Goal: Task Accomplishment & Management: Manage account settings

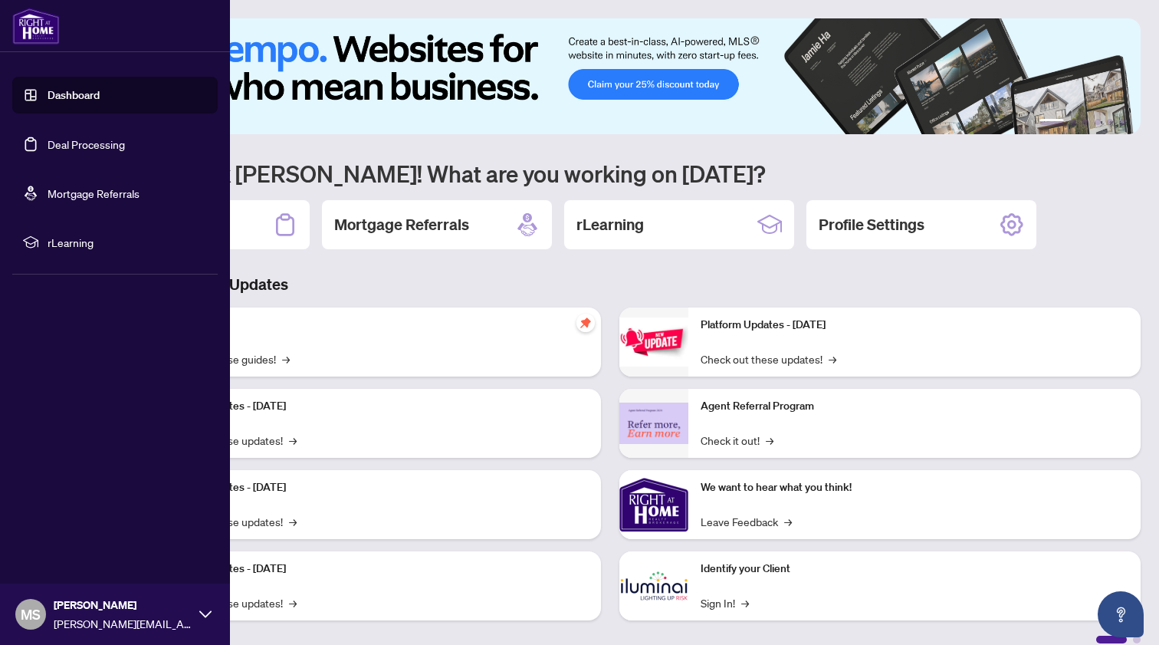
click at [48, 146] on link "Deal Processing" at bounding box center [86, 144] width 77 height 14
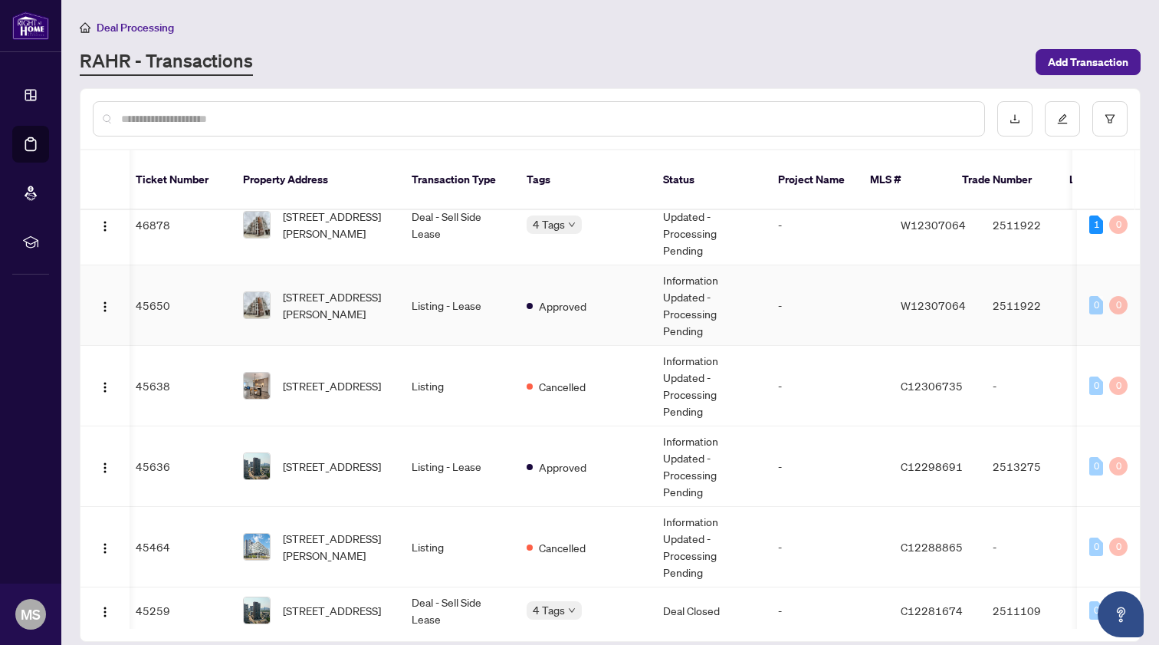
scroll to position [379, 6]
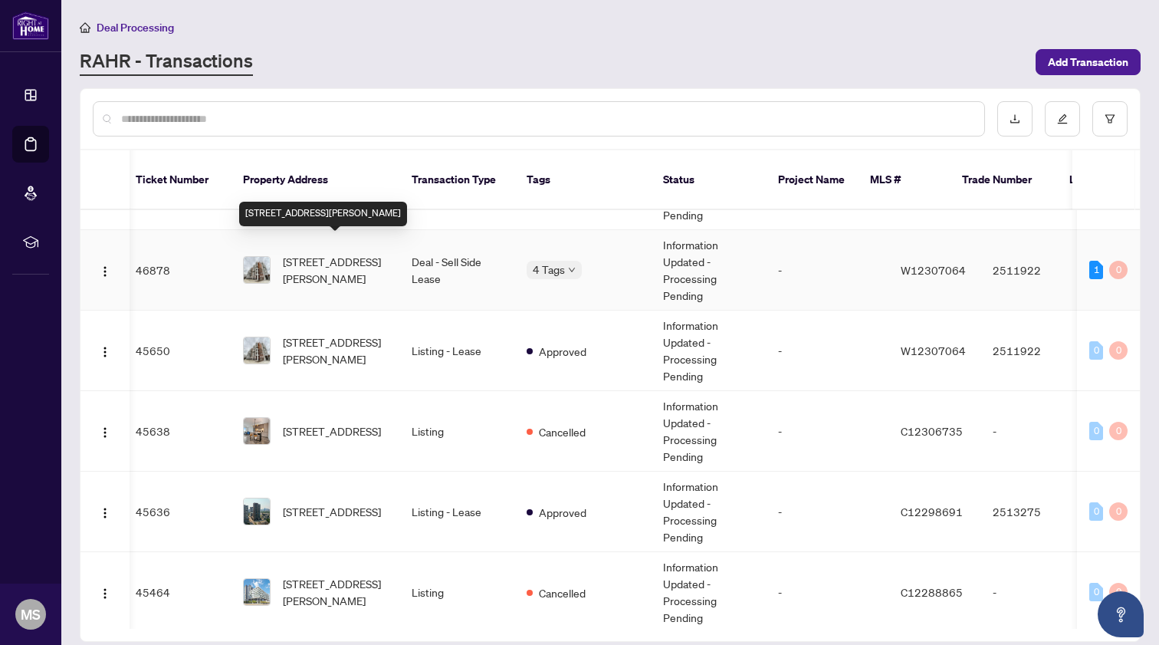
click at [364, 258] on span "[STREET_ADDRESS][PERSON_NAME]" at bounding box center [335, 270] width 104 height 34
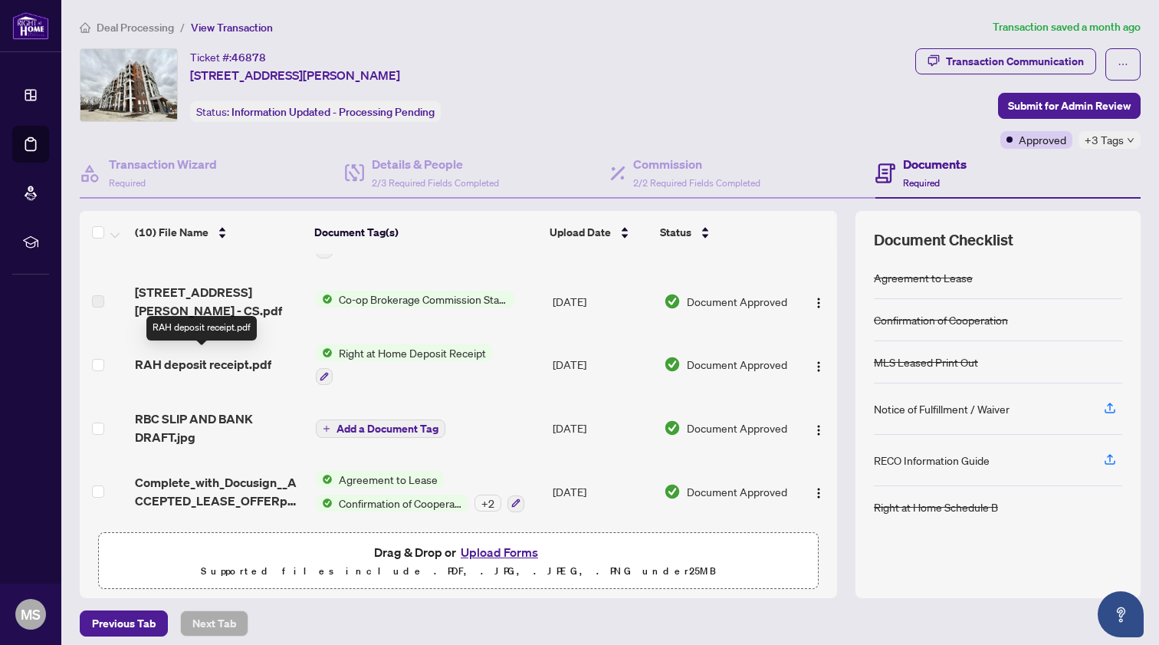
scroll to position [375, 0]
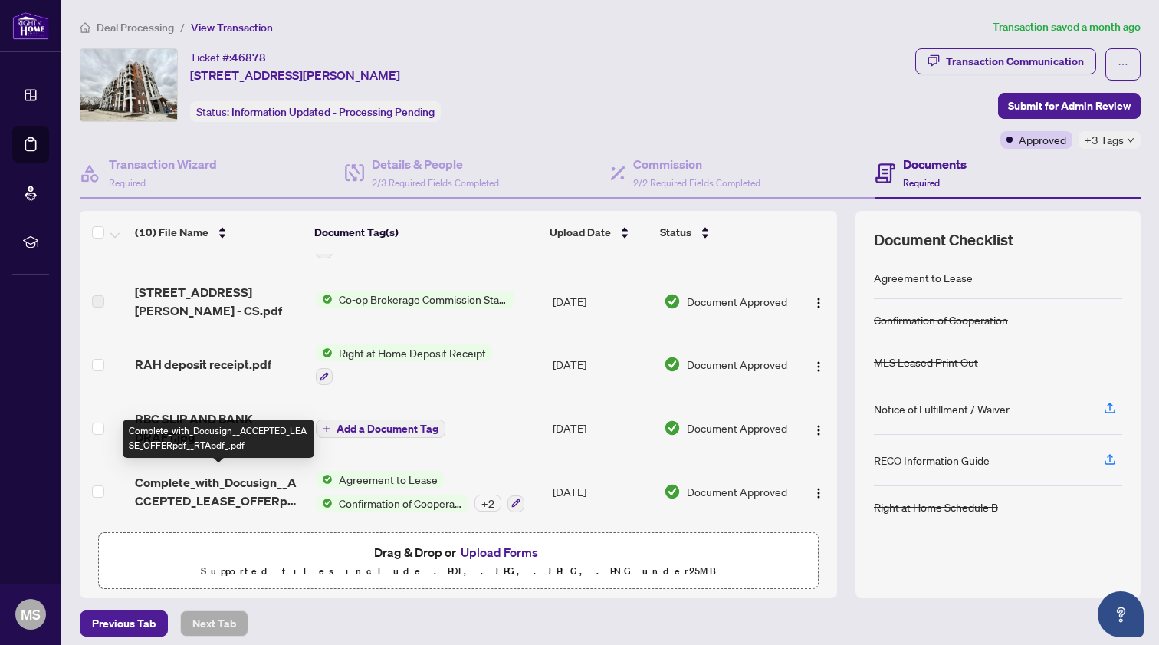
click at [238, 489] on span "Complete_with_Docusign__ACCEPTED_LEASE_OFFERpdf__RTApdf_.pdf" at bounding box center [219, 491] width 169 height 37
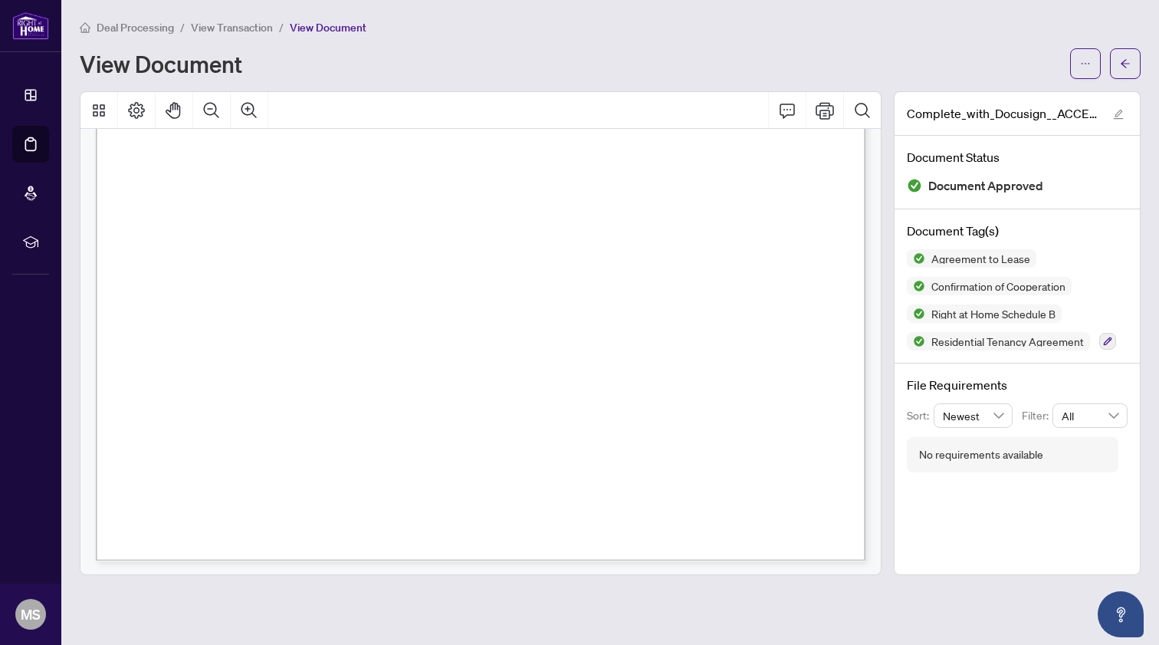
scroll to position [3790, 0]
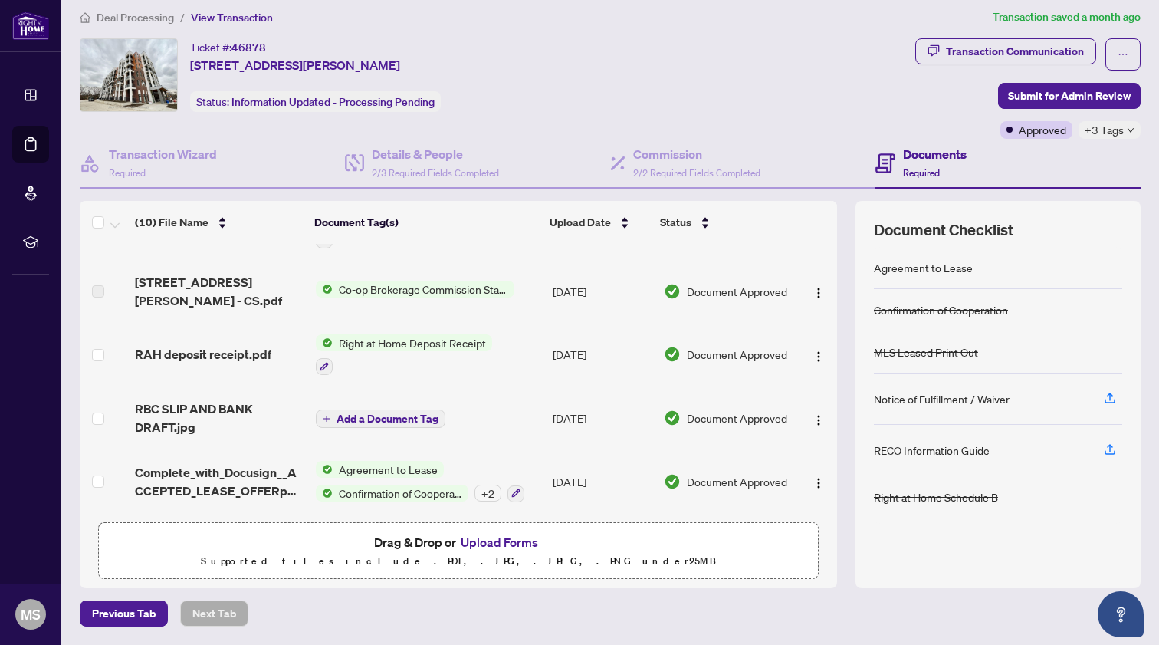
scroll to position [9, 0]
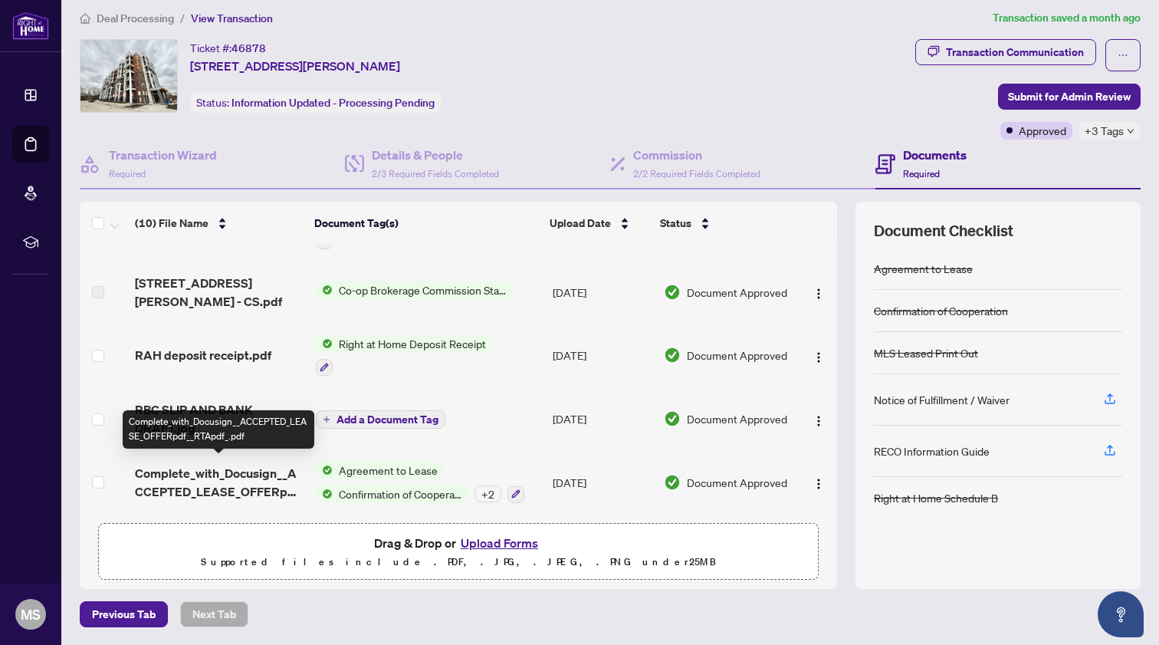
click at [253, 471] on span "Complete_with_Docusign__ACCEPTED_LEASE_OFFERpdf__RTApdf_.pdf" at bounding box center [219, 482] width 169 height 37
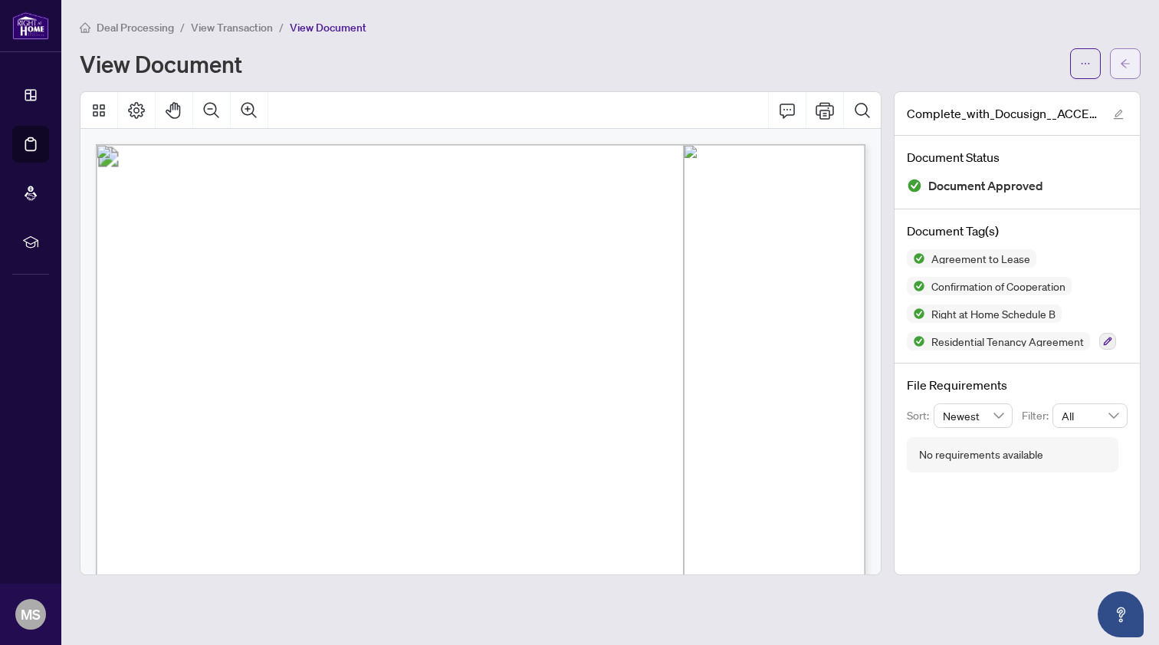
click at [1128, 67] on icon "arrow-left" at bounding box center [1125, 63] width 11 height 11
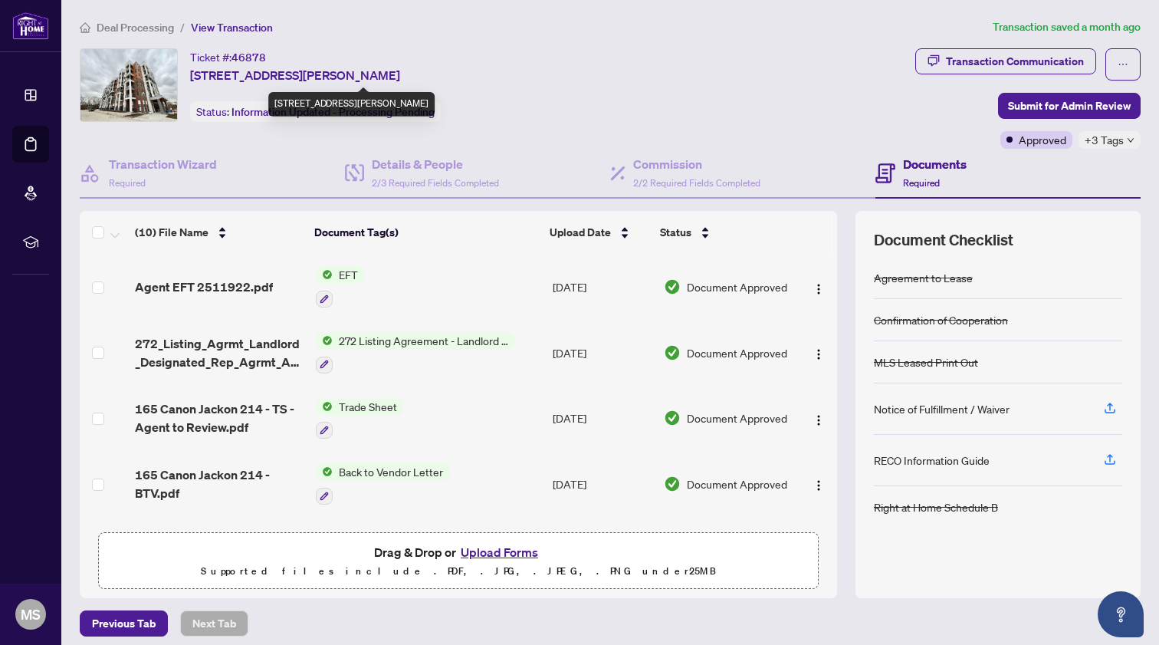
click at [713, 106] on div "Ticket #: 46878 [STREET_ADDRESS][PERSON_NAME] Status: Information Updated - Pro…" at bounding box center [495, 85] width 830 height 74
